Goal: Transaction & Acquisition: Purchase product/service

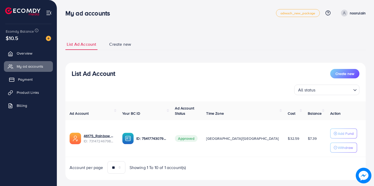
click at [27, 79] on span "Payment" at bounding box center [25, 79] width 15 height 5
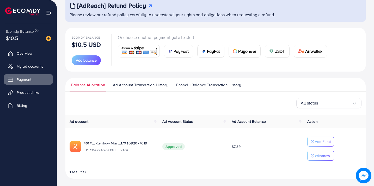
scroll to position [35, 0]
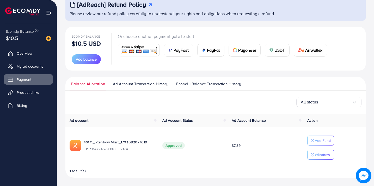
click at [233, 130] on td "$7.39" at bounding box center [266, 145] width 76 height 37
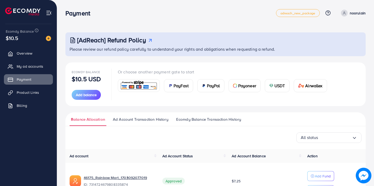
click at [125, 20] on nav "Payment adreach_new_package Help Center Contact Support Plans and Pricing Term …" at bounding box center [215, 13] width 300 height 19
click at [165, 10] on div "Payment" at bounding box center [170, 13] width 211 height 8
click at [89, 95] on span "Add balance" at bounding box center [86, 94] width 21 height 5
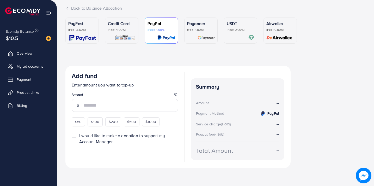
scroll to position [34, 0]
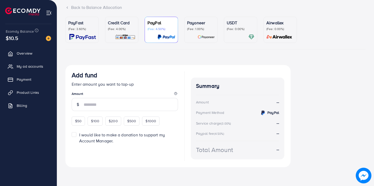
click at [257, 5] on div "Back to Balance Allocation" at bounding box center [215, 7] width 300 height 6
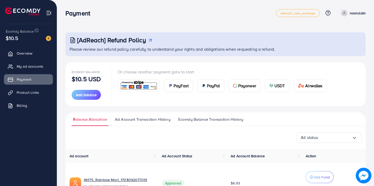
click at [154, 145] on div "All status Loading... Ad account Ad Account Status Ad Account Balance Action 46…" at bounding box center [215, 174] width 300 height 85
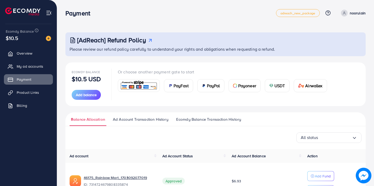
click at [142, 23] on div "[AdReach] Refund Policy Please review our refund policy carefully to understand…" at bounding box center [215, 110] width 317 height 221
click at [29, 64] on span "My ad accounts" at bounding box center [31, 66] width 27 height 5
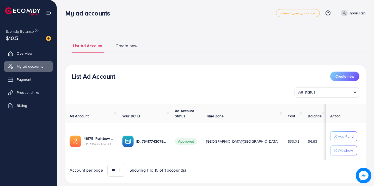
click at [157, 54] on div "**********" at bounding box center [215, 111] width 300 height 144
click at [49, 38] on img at bounding box center [48, 38] width 5 height 5
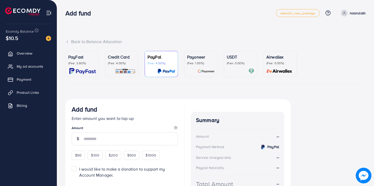
scroll to position [20, 0]
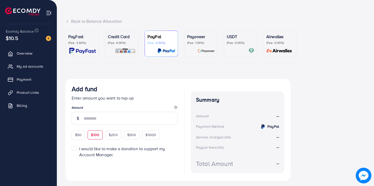
click at [96, 138] on div "$100" at bounding box center [95, 134] width 15 height 9
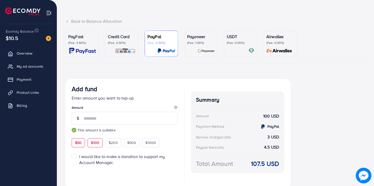
click at [80, 141] on span "$50" at bounding box center [78, 142] width 7 height 5
type input "**"
click at [126, 42] on p "(Fee: 4.00%)" at bounding box center [122, 43] width 28 height 4
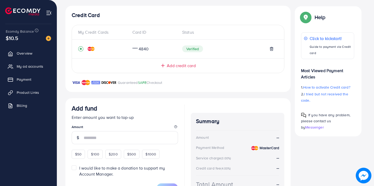
scroll to position [95, 0]
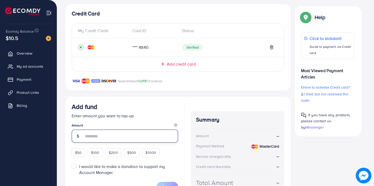
click at [106, 134] on input "number" at bounding box center [131, 135] width 94 height 13
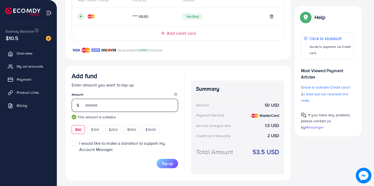
scroll to position [127, 0]
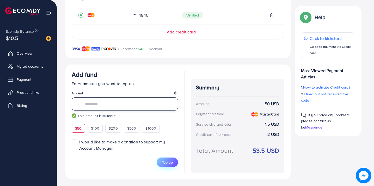
type input "**"
click at [171, 162] on span "Top up" at bounding box center [167, 161] width 11 height 5
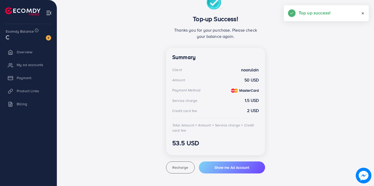
scroll to position [104, 0]
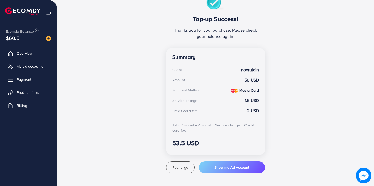
click at [126, 123] on div "Top-up Success! Thanks you for your purchase. Please check your balance again. …" at bounding box center [215, 84] width 300 height 178
click at [35, 68] on span "My ad accounts" at bounding box center [31, 66] width 27 height 5
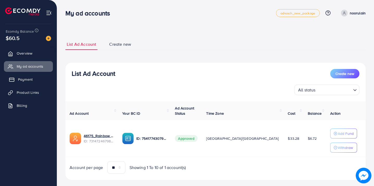
click at [26, 78] on span "Payment" at bounding box center [25, 79] width 15 height 5
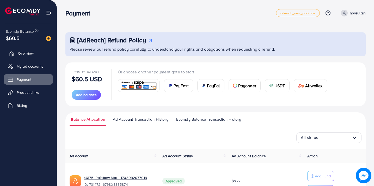
click at [29, 54] on span "Overview" at bounding box center [26, 53] width 16 height 5
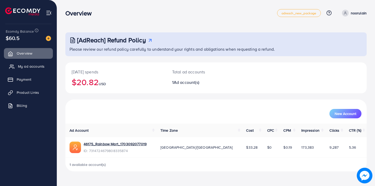
click at [31, 65] on span "My ad accounts" at bounding box center [31, 66] width 27 height 5
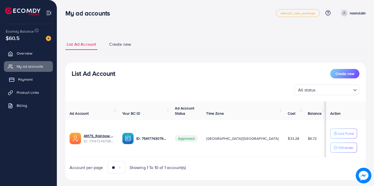
click at [28, 78] on span "Payment" at bounding box center [25, 79] width 15 height 5
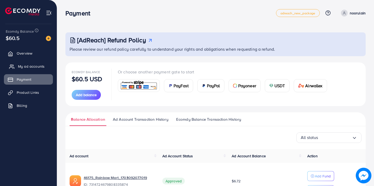
click at [31, 67] on span "My ad accounts" at bounding box center [31, 66] width 27 height 5
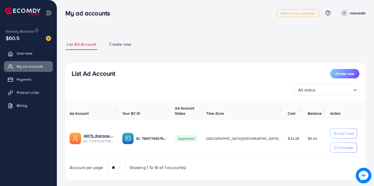
click at [216, 9] on div "My ad accounts" at bounding box center [170, 13] width 211 height 8
